Goal: Check status: Check status

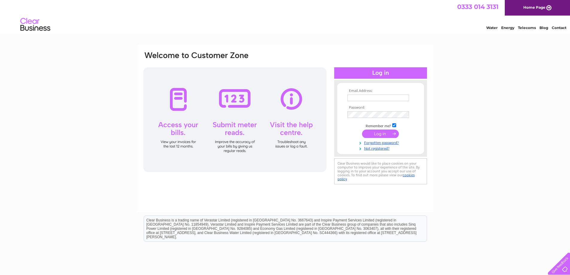
type input "[EMAIL_ADDRESS][DOMAIN_NAME]"
click at [380, 135] on input "submit" at bounding box center [380, 133] width 37 height 8
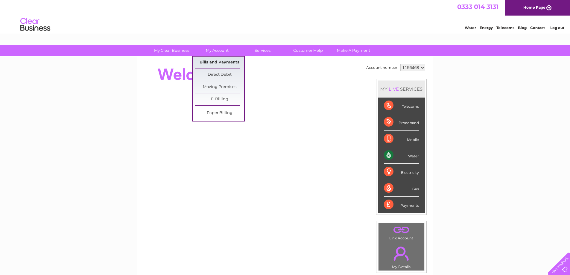
click at [213, 58] on link "Bills and Payments" at bounding box center [219, 63] width 49 height 12
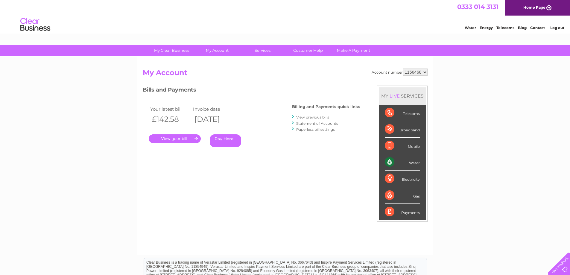
click at [425, 71] on select "1156468" at bounding box center [414, 71] width 25 height 7
